Goal: Task Accomplishment & Management: Complete application form

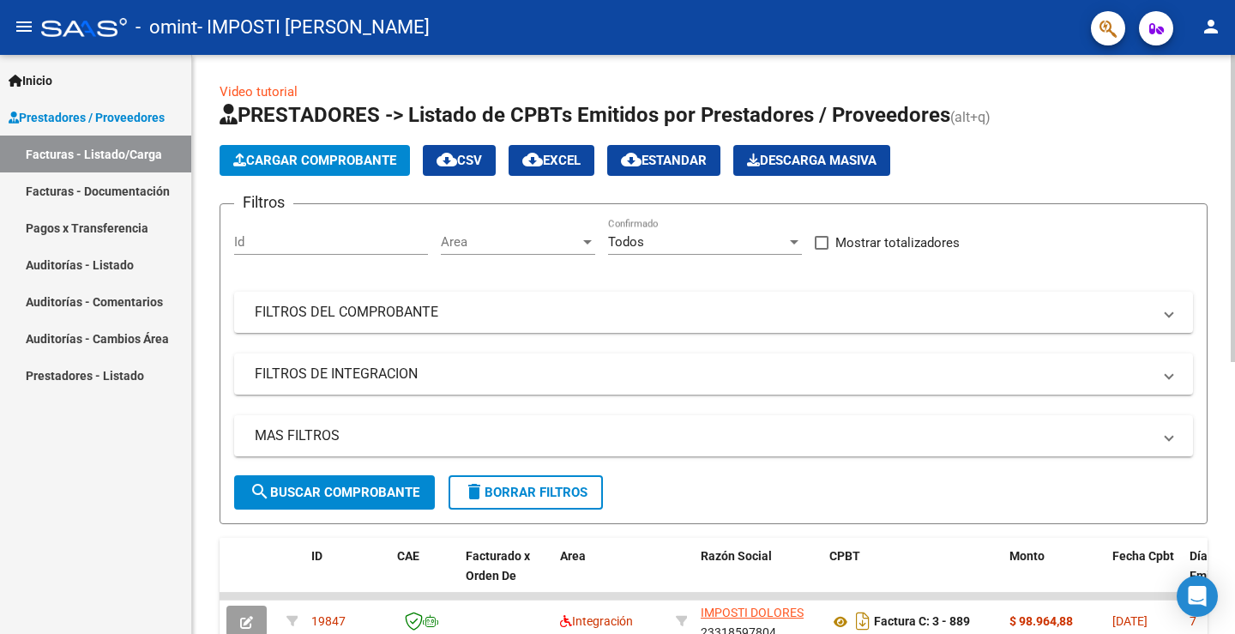
click at [304, 161] on span "Cargar Comprobante" at bounding box center [314, 160] width 163 height 15
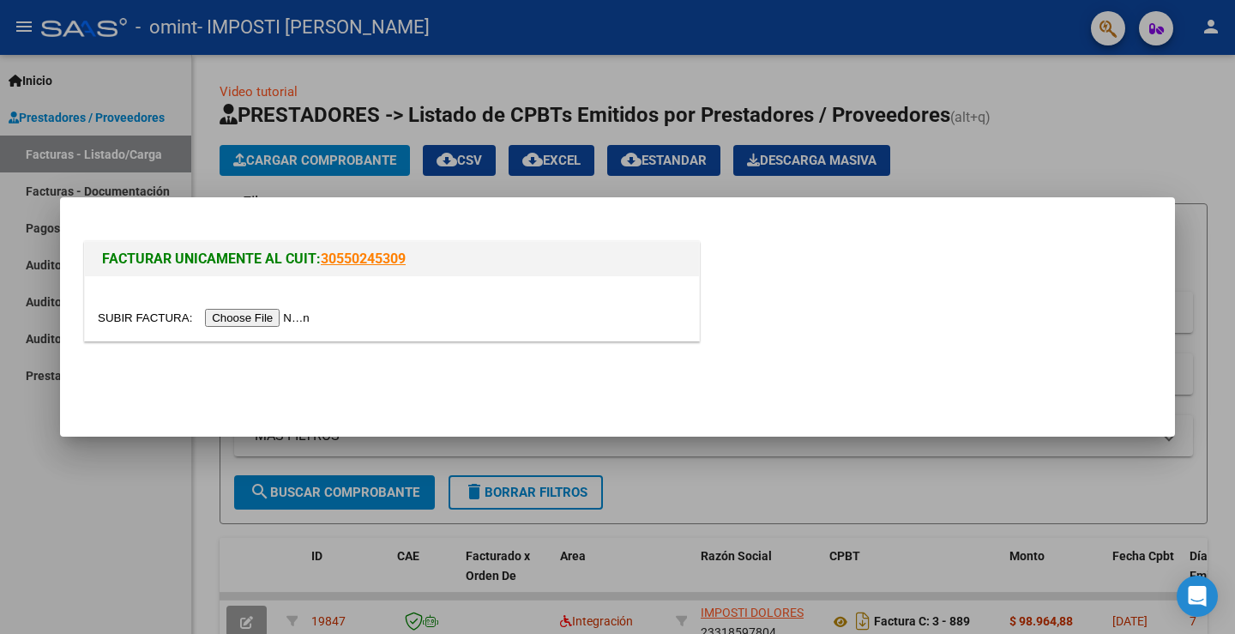
click at [273, 319] on input "file" at bounding box center [206, 318] width 217 height 18
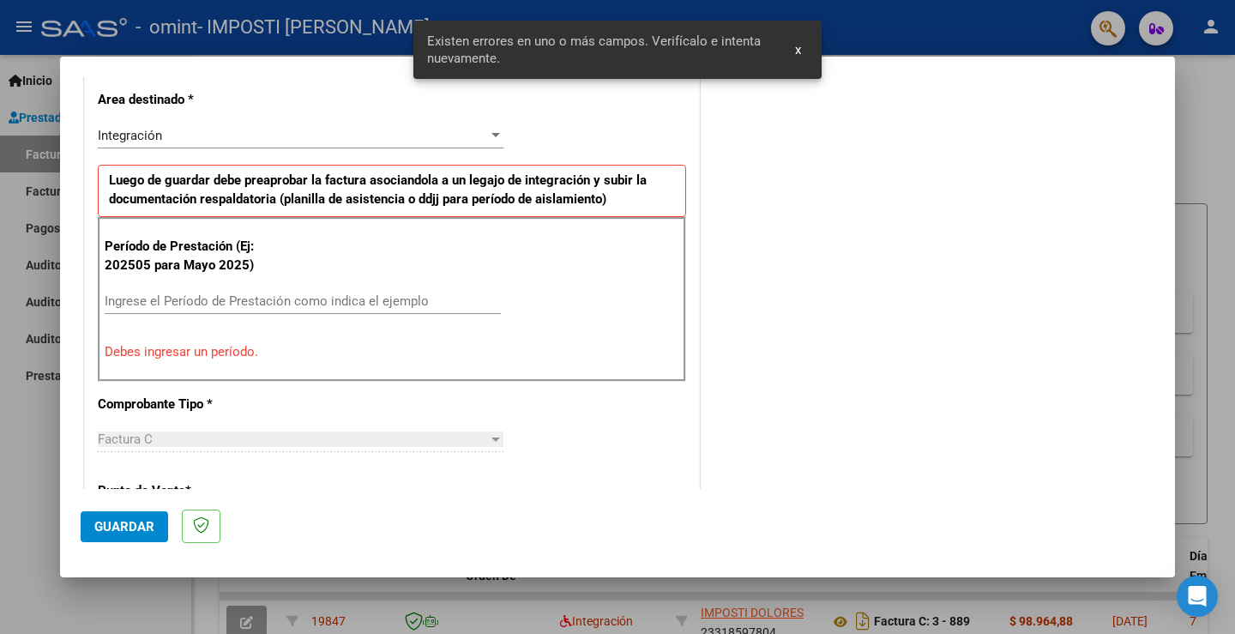
scroll to position [392, 0]
click at [143, 299] on input "Ingrese el Período de Prestación como indica el ejemplo" at bounding box center [303, 299] width 396 height 15
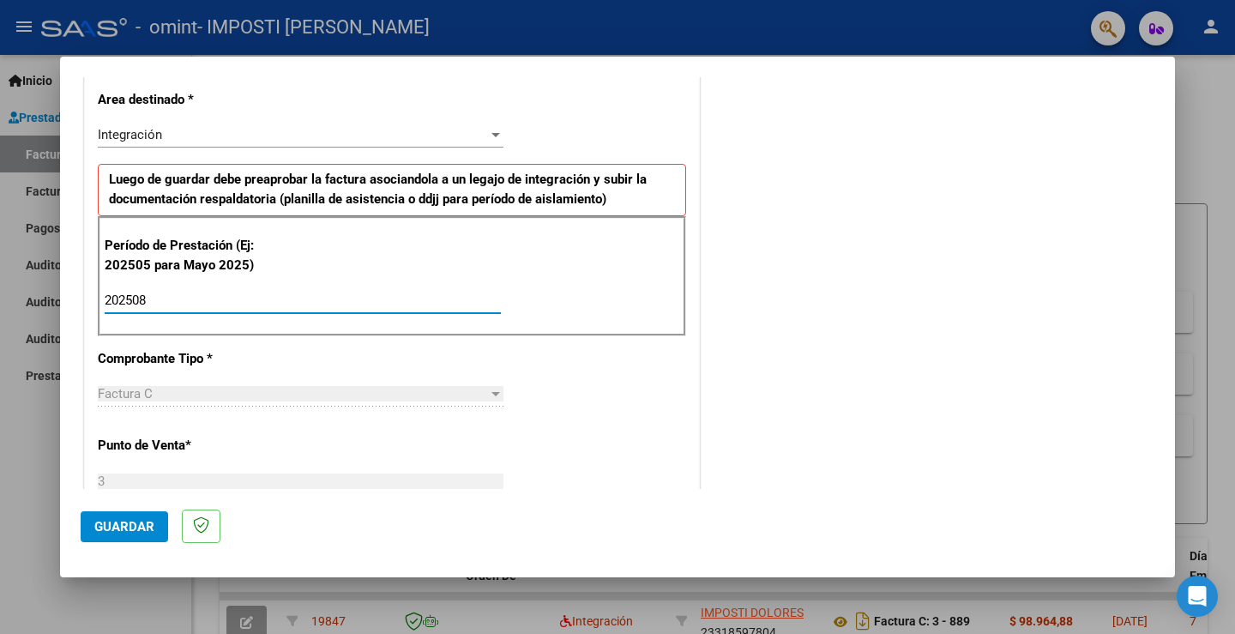
type input "202508"
click at [114, 526] on span "Guardar" at bounding box center [124, 526] width 60 height 15
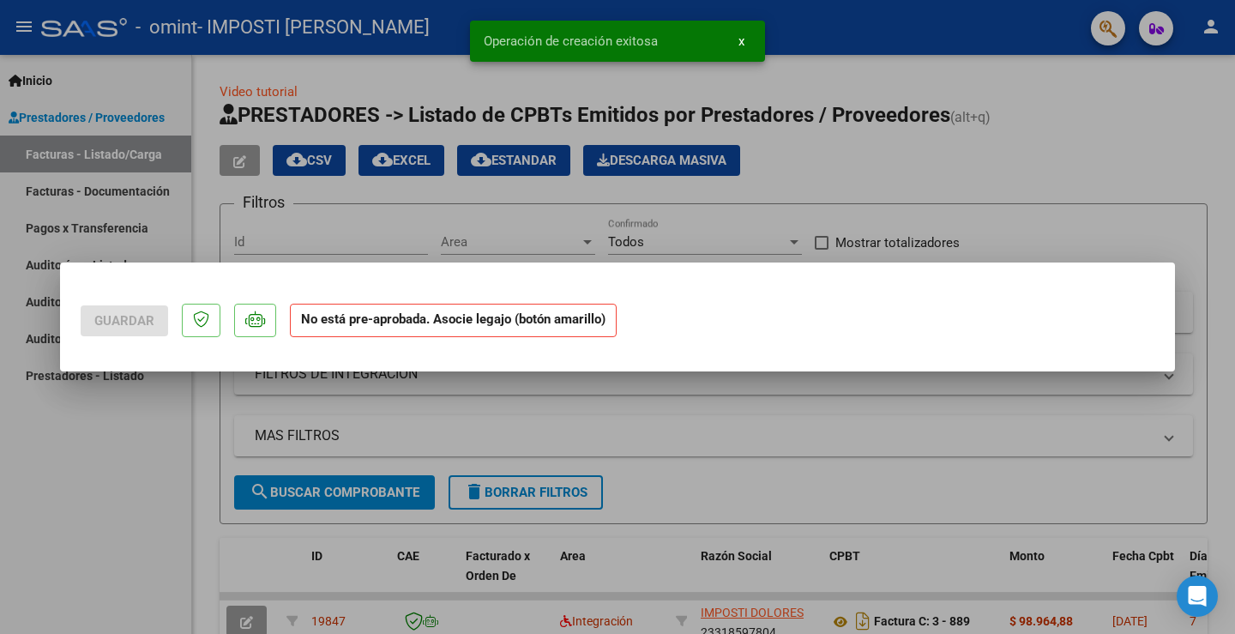
scroll to position [0, 0]
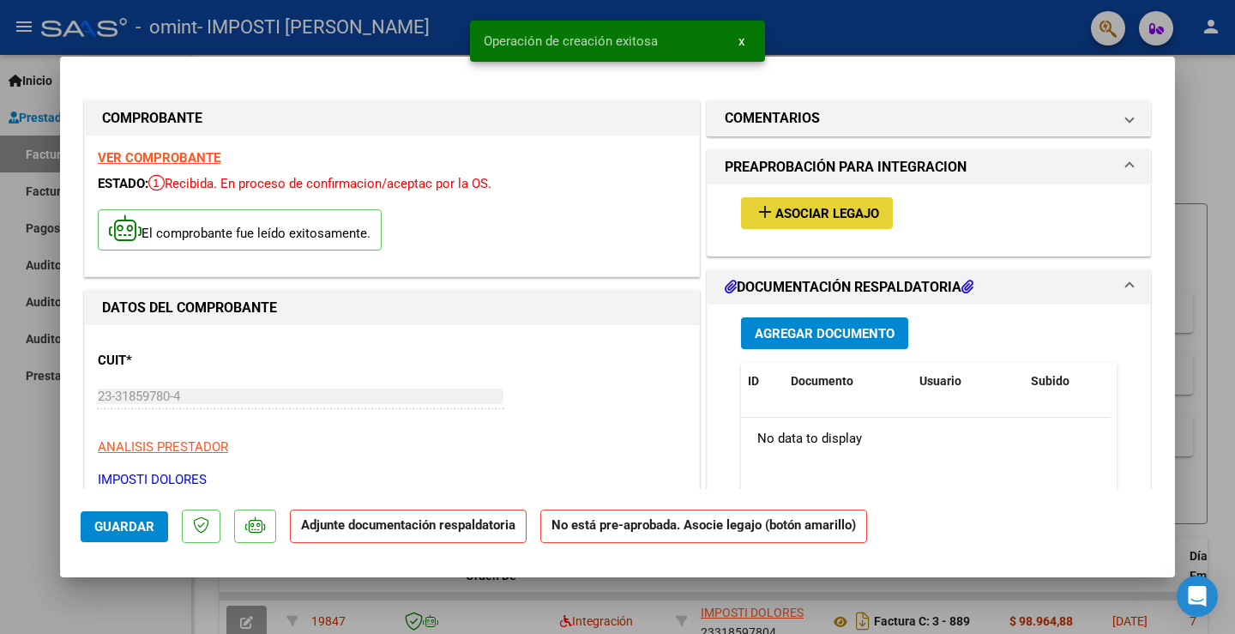
click at [809, 201] on button "add Asociar Legajo" at bounding box center [817, 213] width 152 height 32
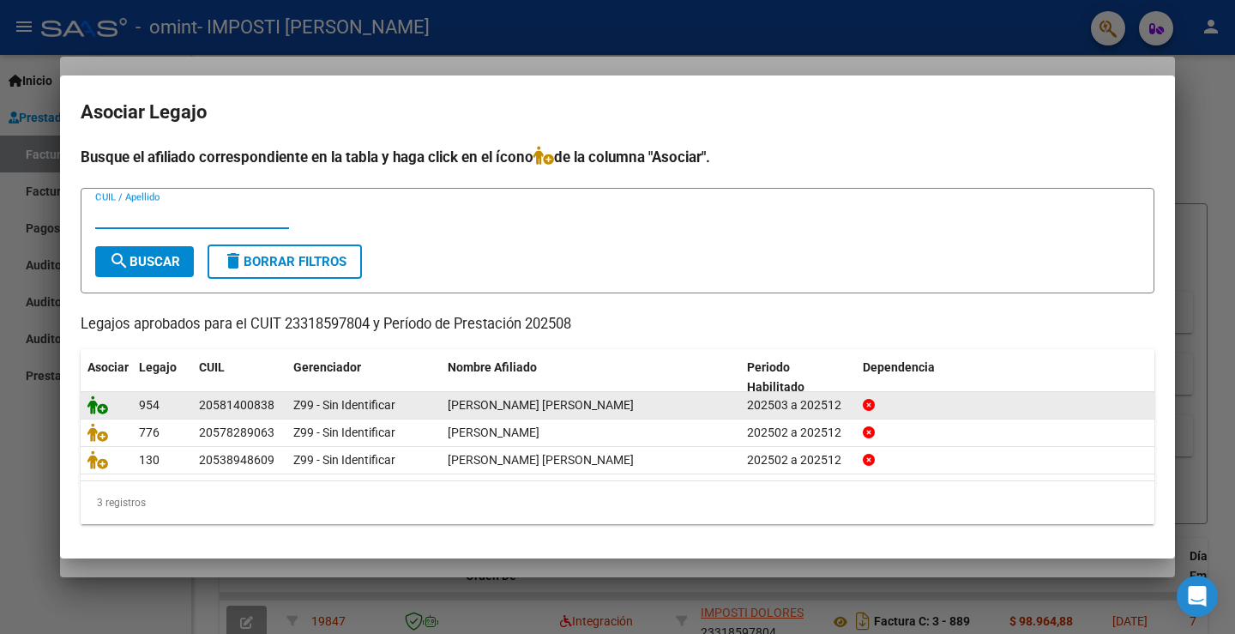
click at [89, 403] on icon at bounding box center [97, 404] width 21 height 19
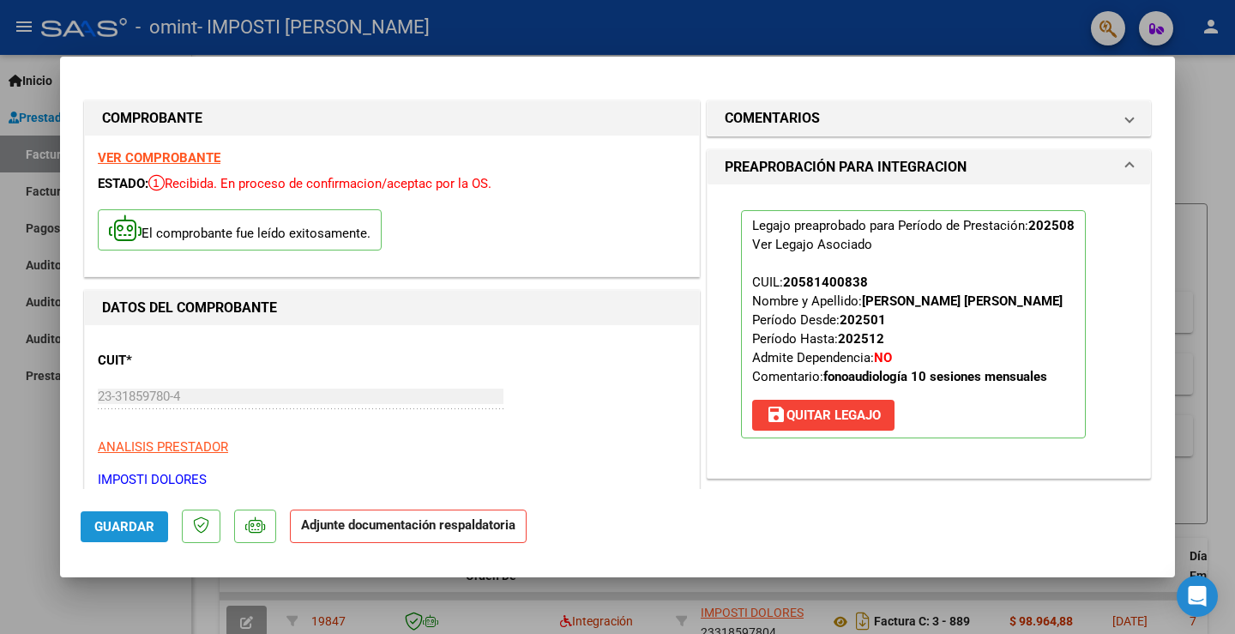
click at [138, 515] on button "Guardar" at bounding box center [124, 526] width 87 height 31
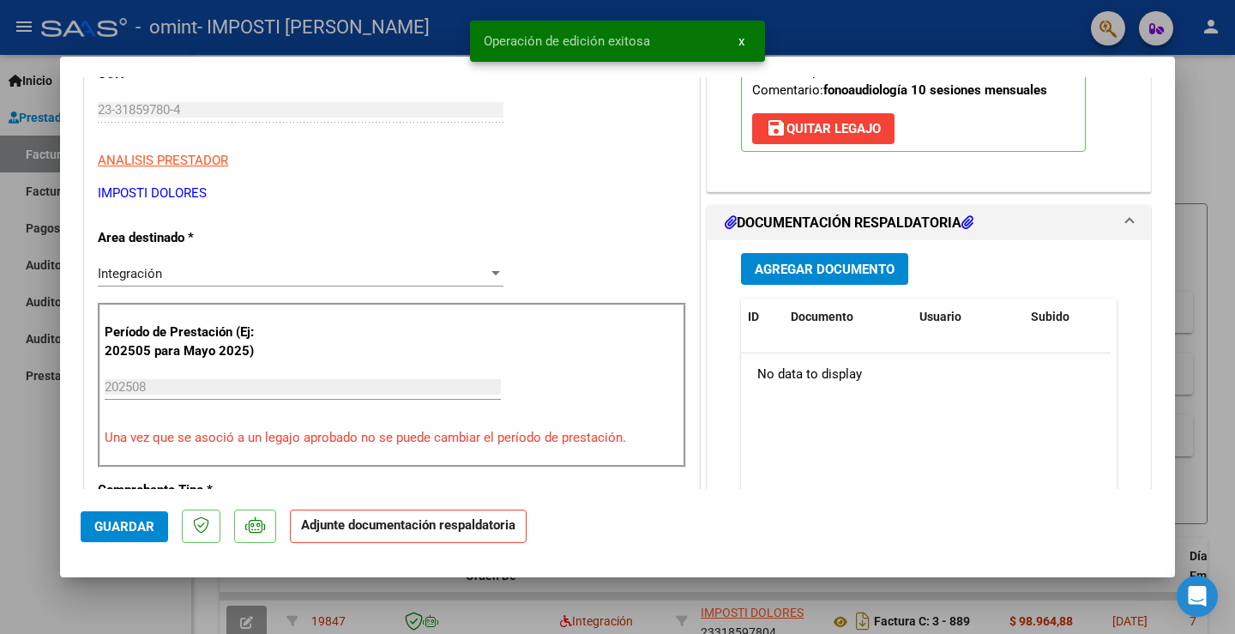
scroll to position [298, 0]
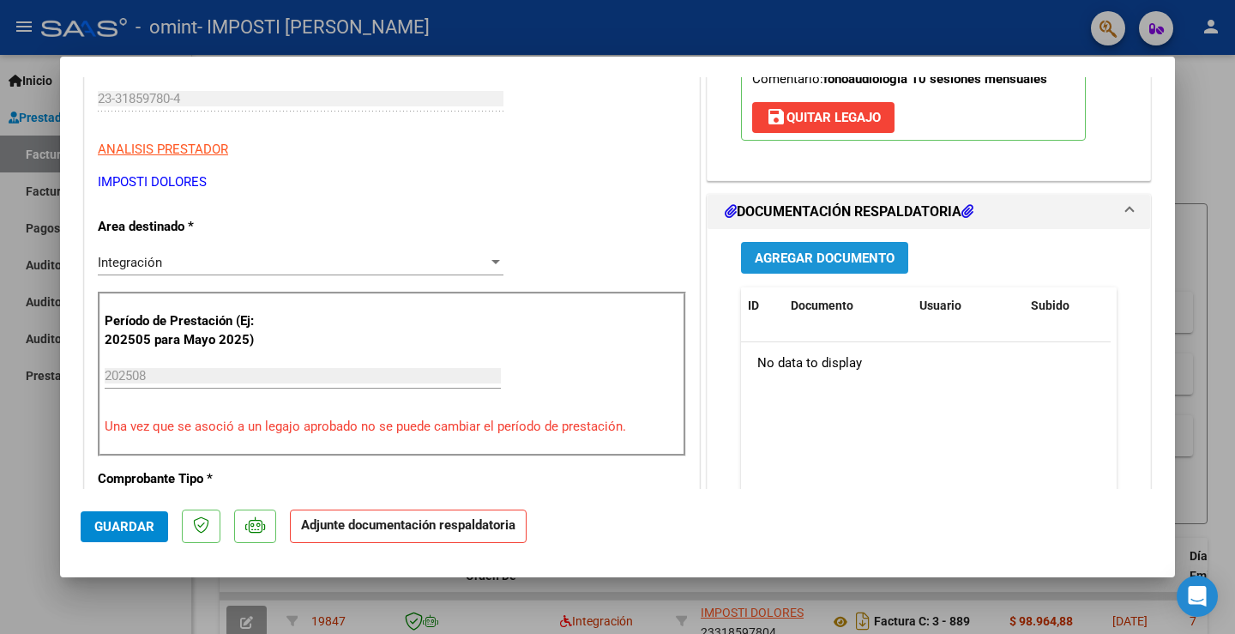
click at [791, 258] on span "Agregar Documento" at bounding box center [825, 257] width 140 height 15
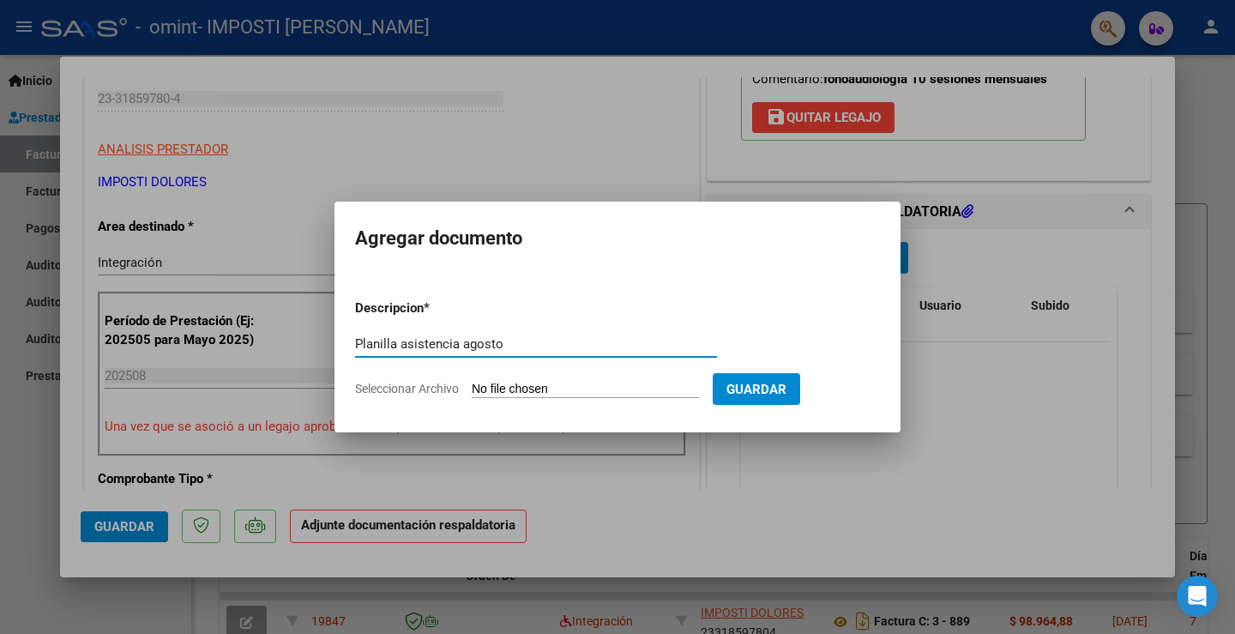
type input "Planilla asistencia agosto"
click at [526, 387] on input "Seleccionar Archivo" at bounding box center [585, 390] width 227 height 16
type input "C:\fakepath\CamScanner [DATE] 19.27.pdf"
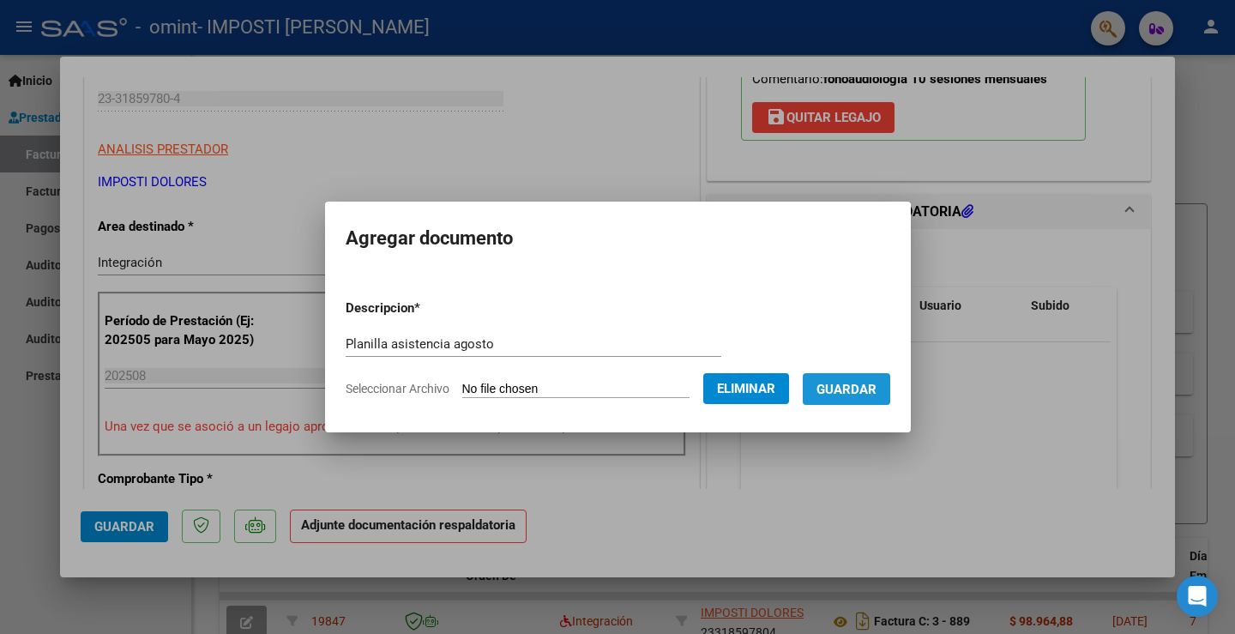
click at [869, 382] on span "Guardar" at bounding box center [846, 389] width 60 height 15
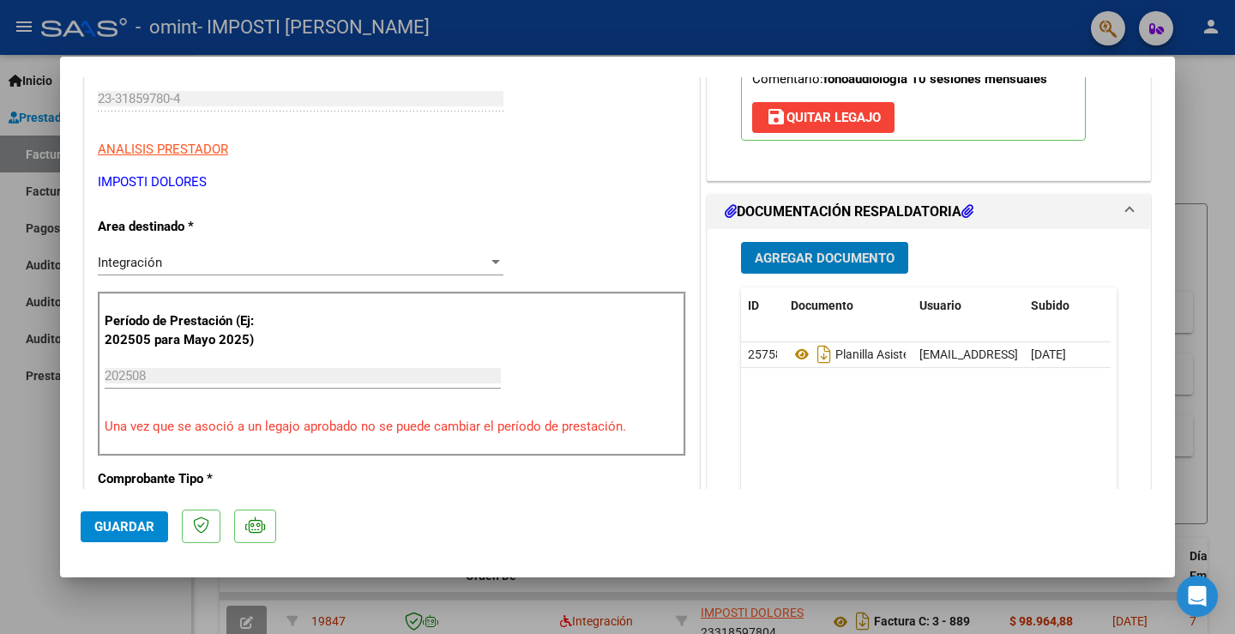
click at [622, 31] on div at bounding box center [617, 317] width 1235 height 634
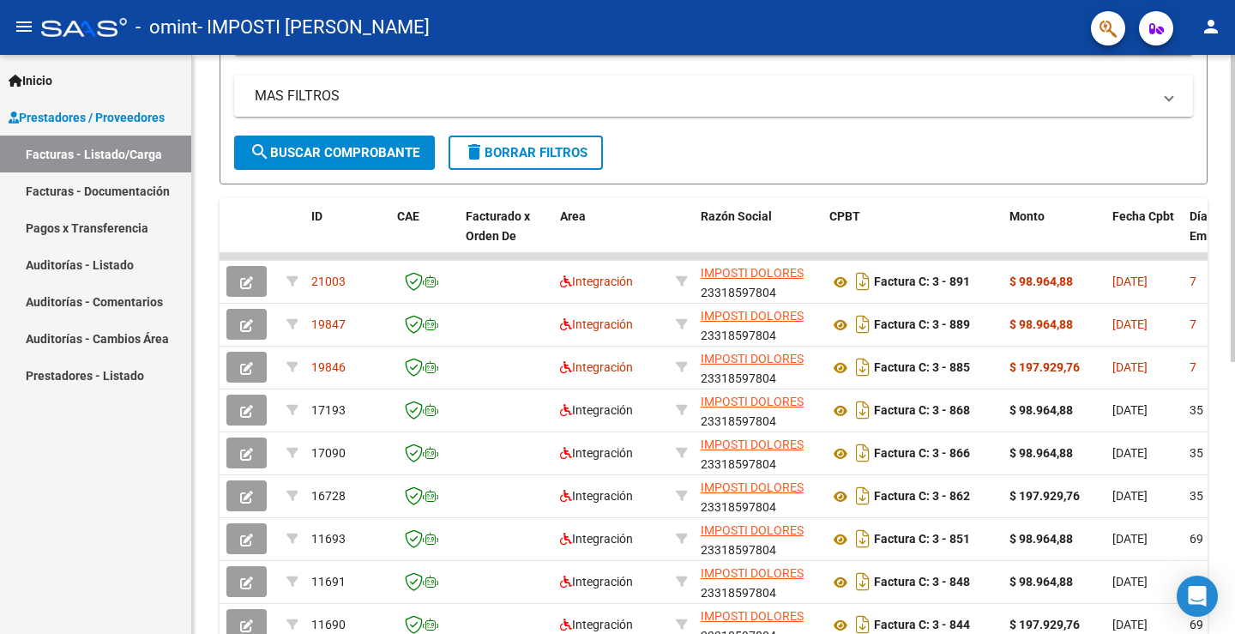
scroll to position [341, 0]
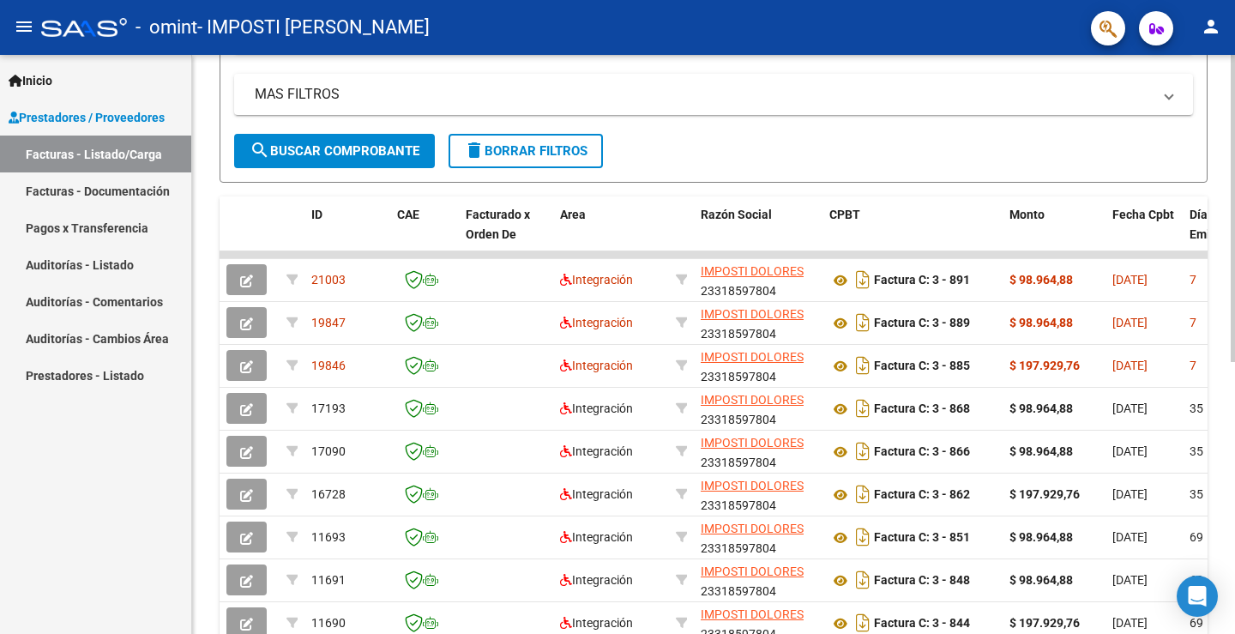
click at [1234, 496] on div at bounding box center [1232, 394] width 4 height 307
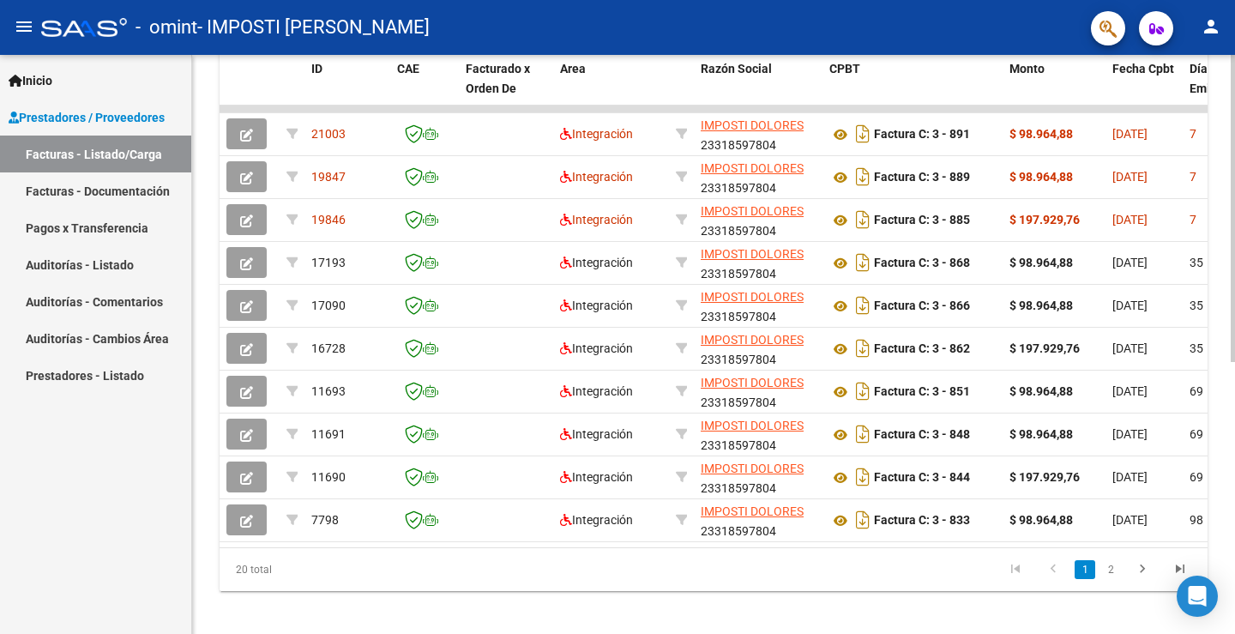
scroll to position [512, 0]
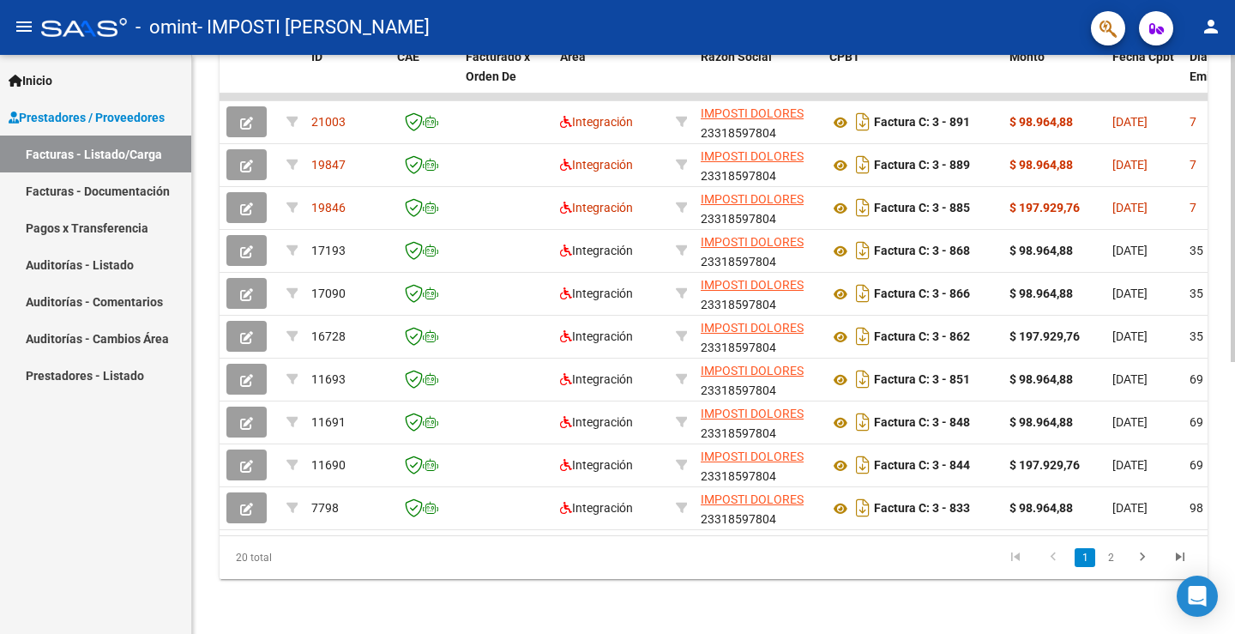
click at [1234, 395] on div at bounding box center [1232, 480] width 4 height 307
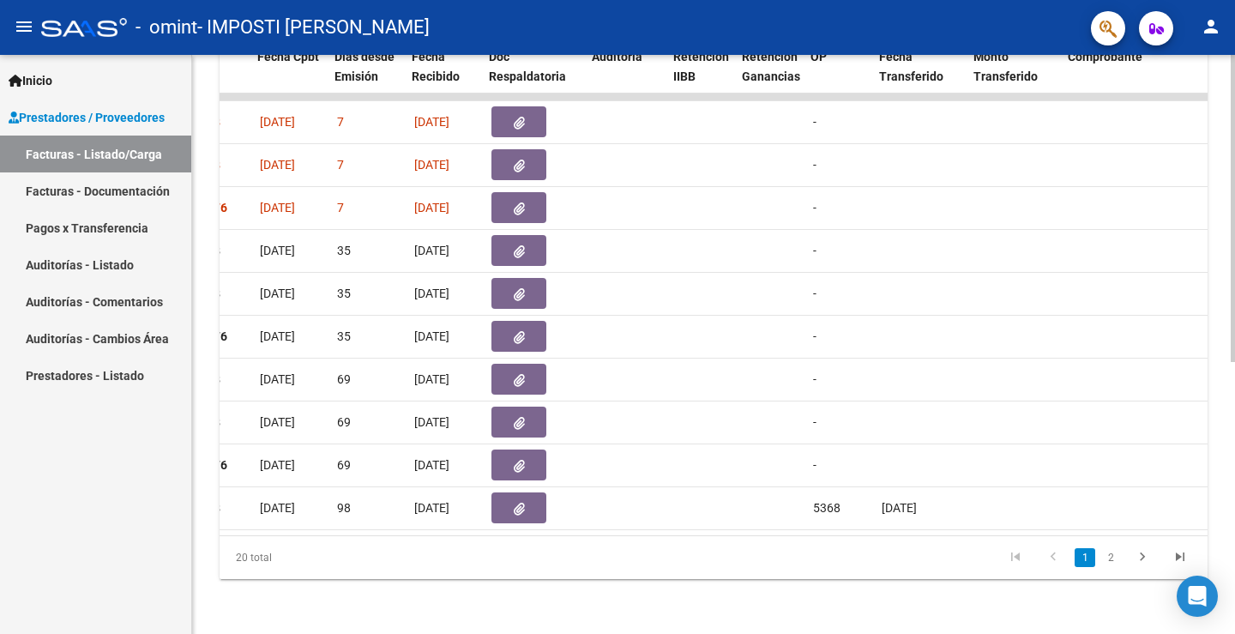
scroll to position [0, 855]
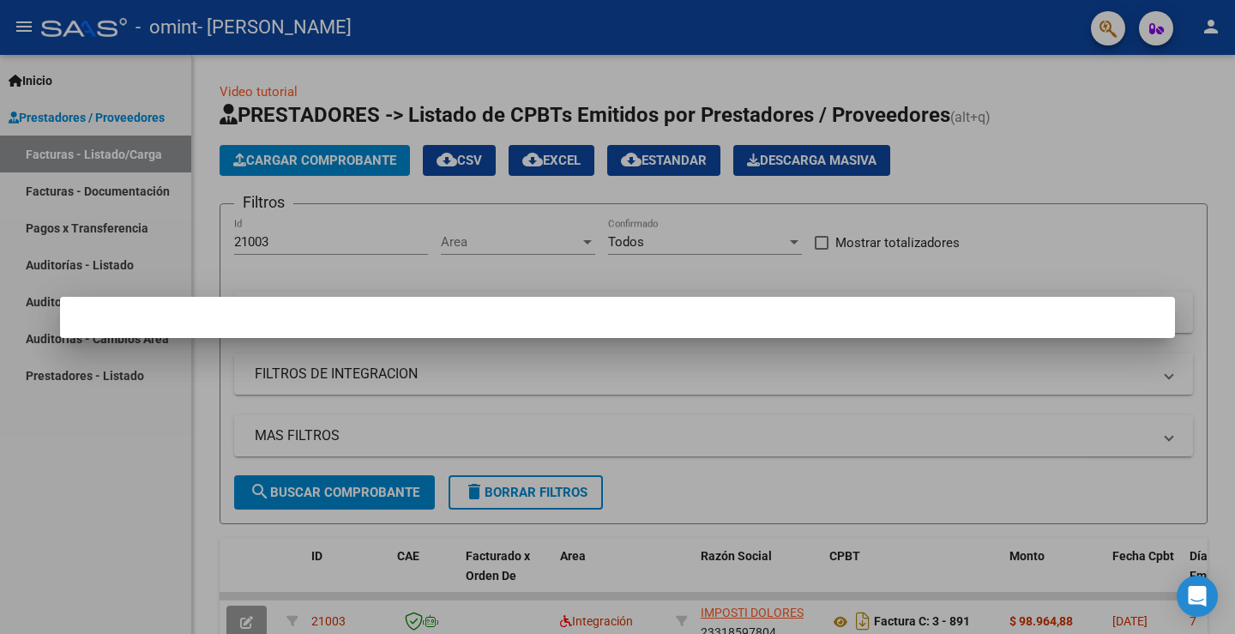
click at [713, 319] on mat-dialog-container at bounding box center [617, 317] width 1115 height 41
click at [616, 63] on div at bounding box center [617, 317] width 1235 height 634
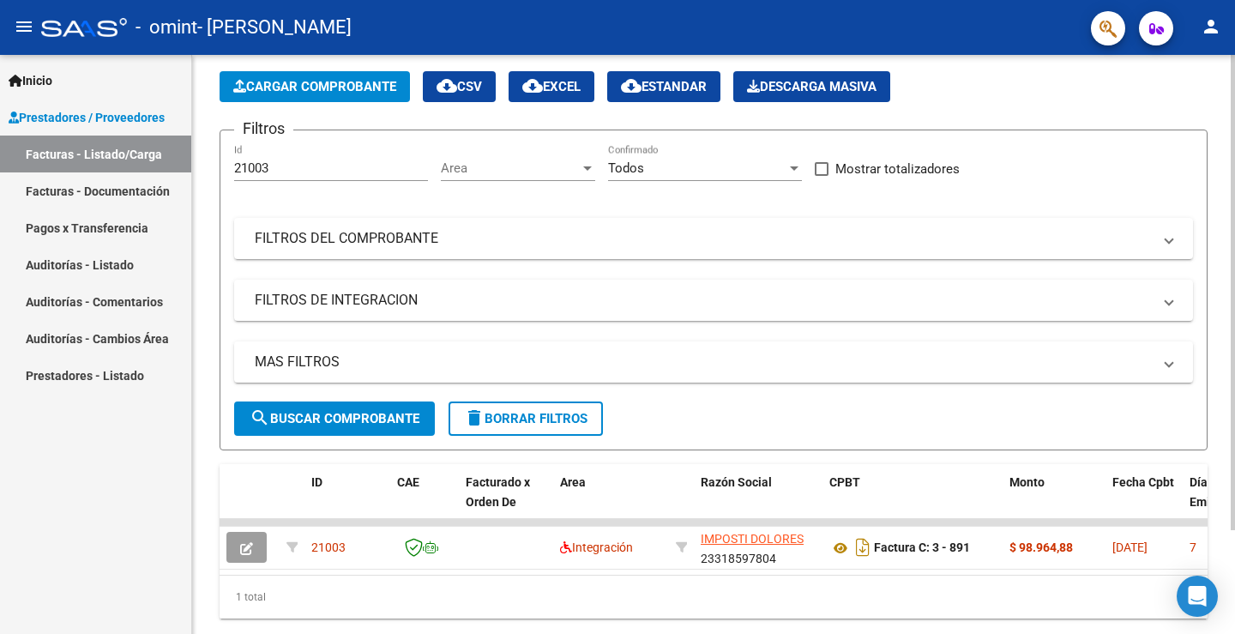
scroll to position [126, 0]
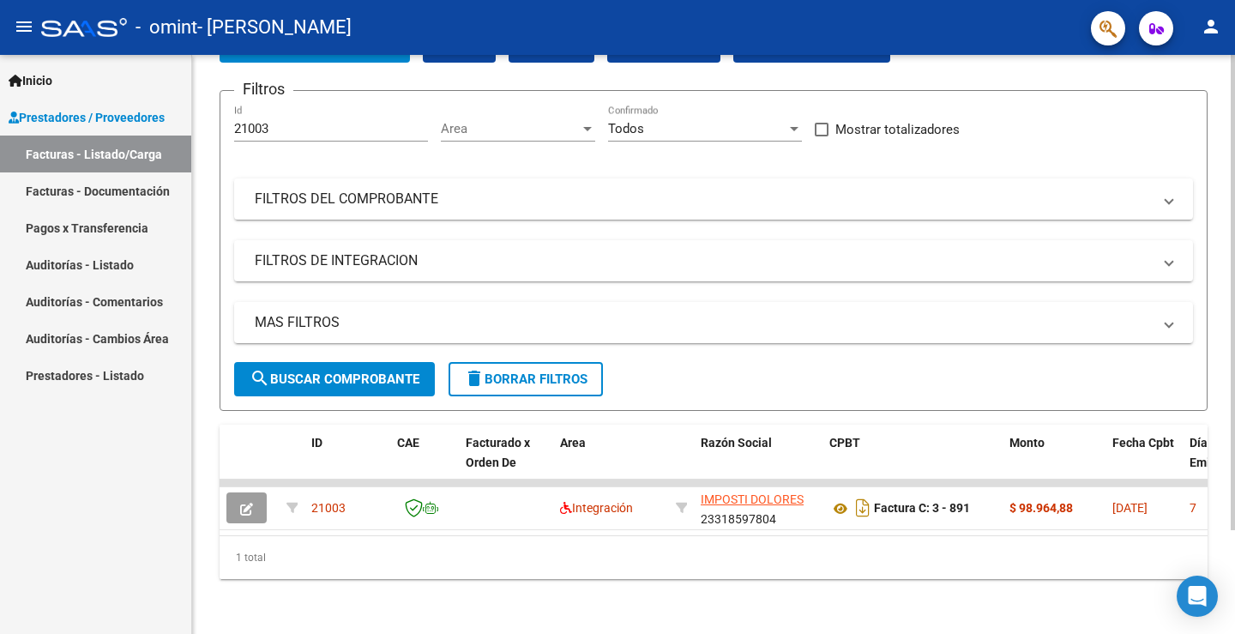
click at [1232, 470] on div at bounding box center [1232, 395] width 4 height 475
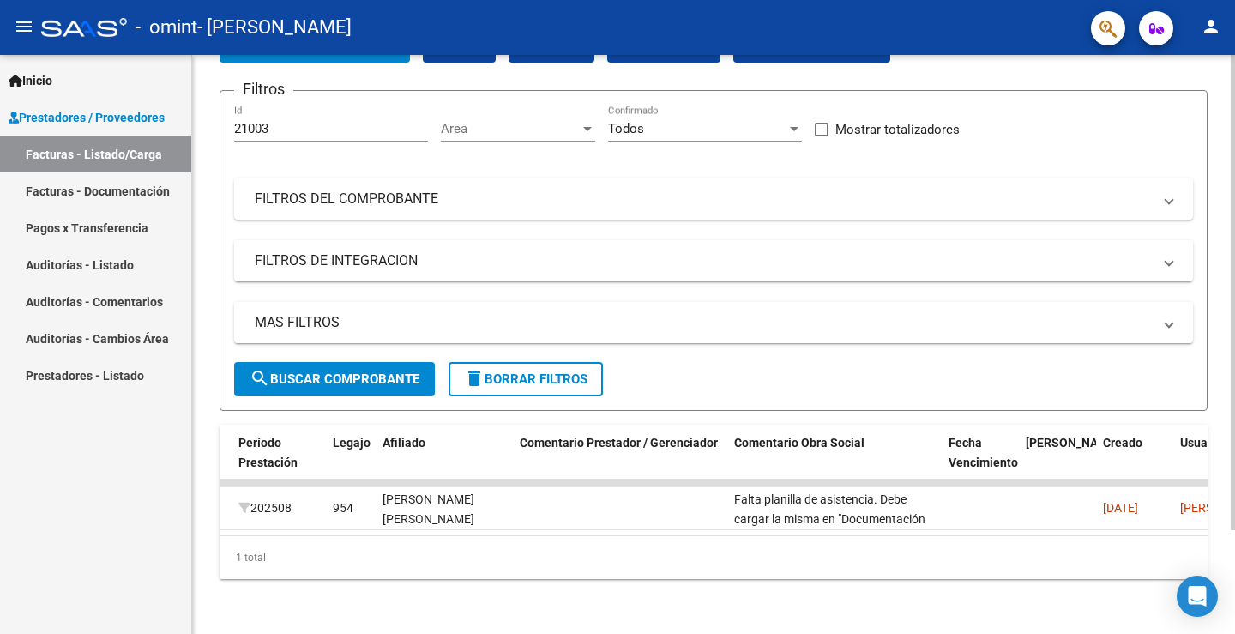
scroll to position [0, 2212]
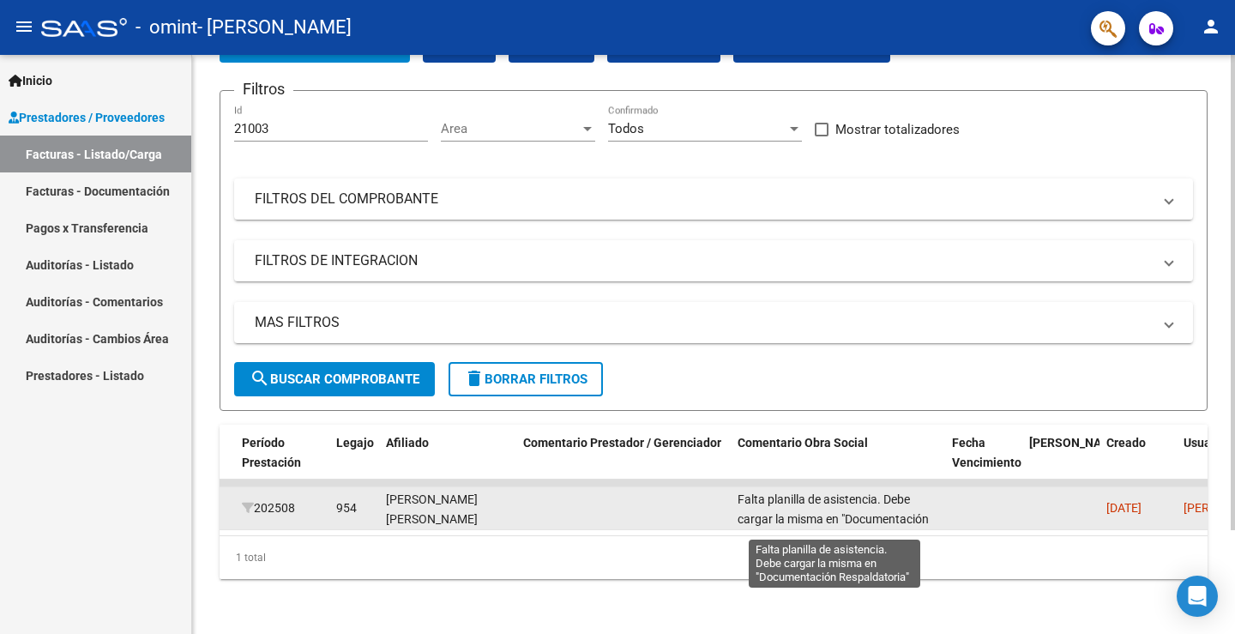
click at [878, 505] on span "Falta planilla de asistencia. Debe cargar la misma en "Documentación Respaldato…" at bounding box center [832, 518] width 191 height 53
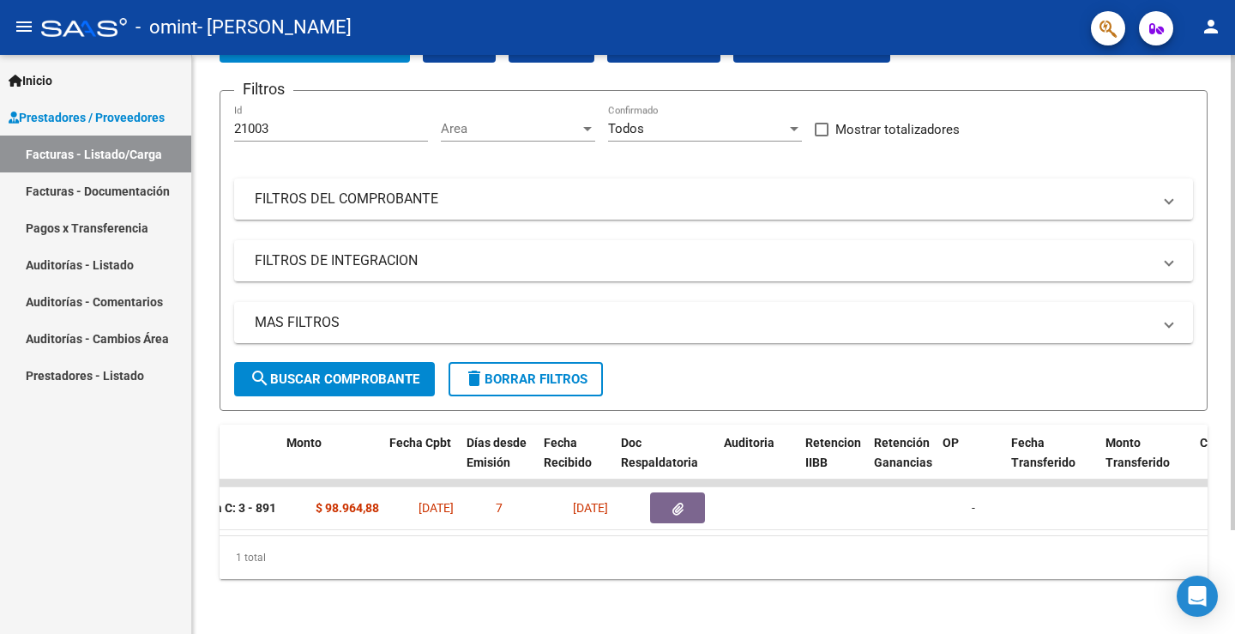
scroll to position [0, 671]
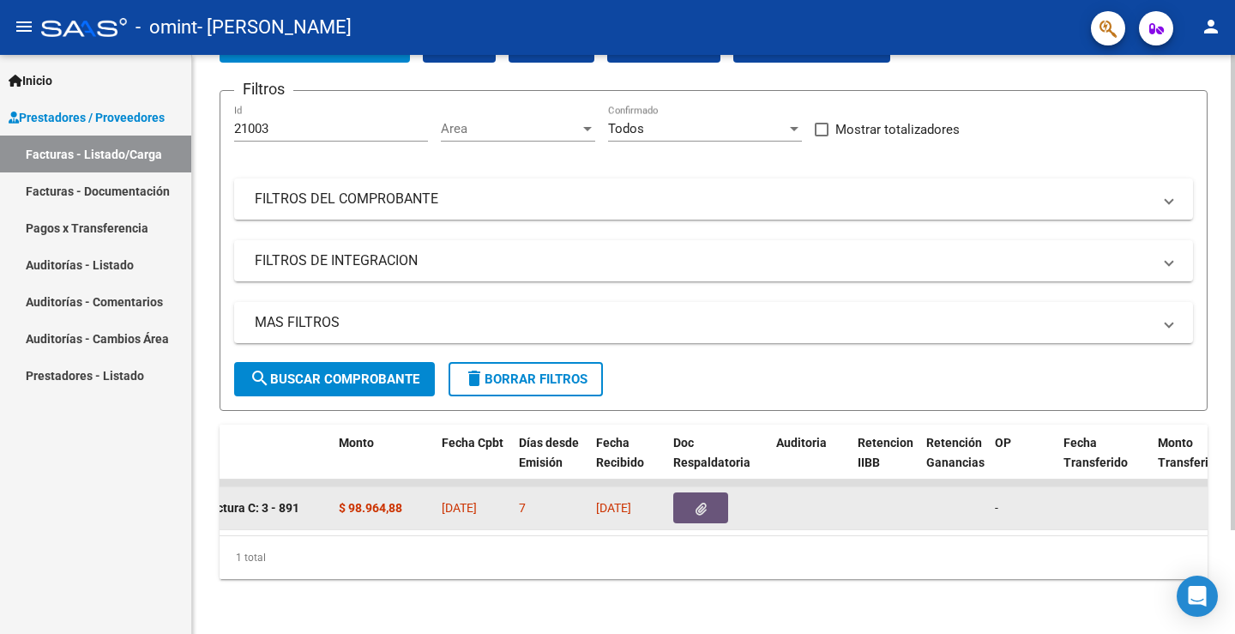
click at [690, 492] on button "button" at bounding box center [700, 507] width 55 height 31
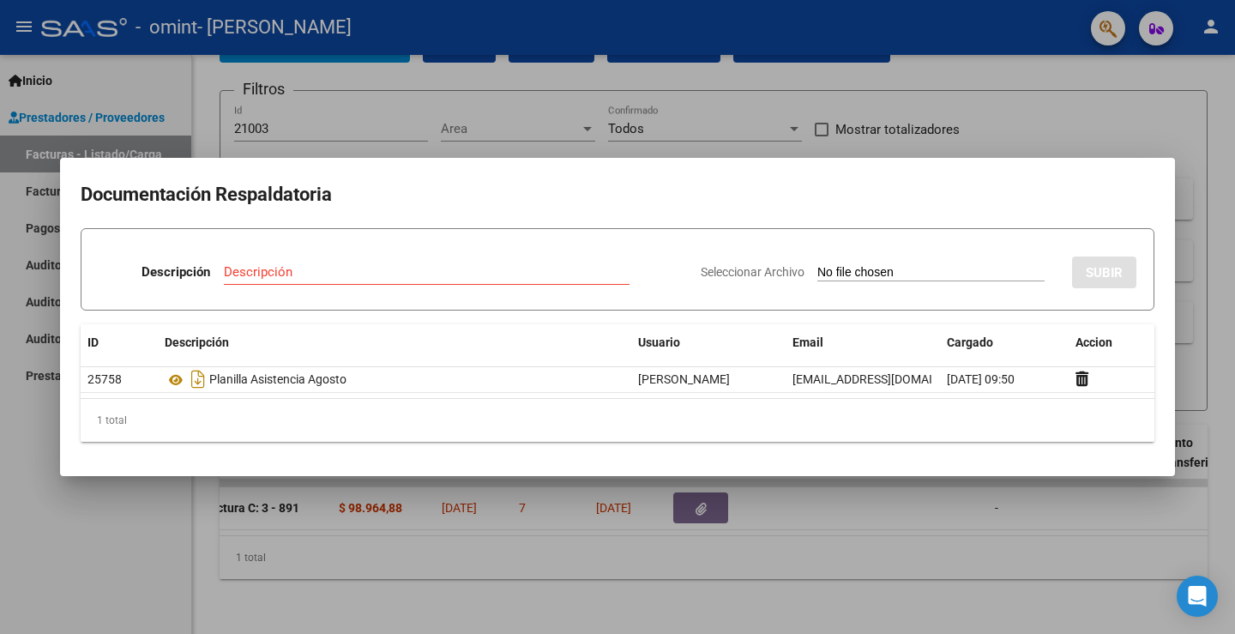
click at [910, 78] on div at bounding box center [617, 317] width 1235 height 634
